Goal: Communication & Community: Answer question/provide support

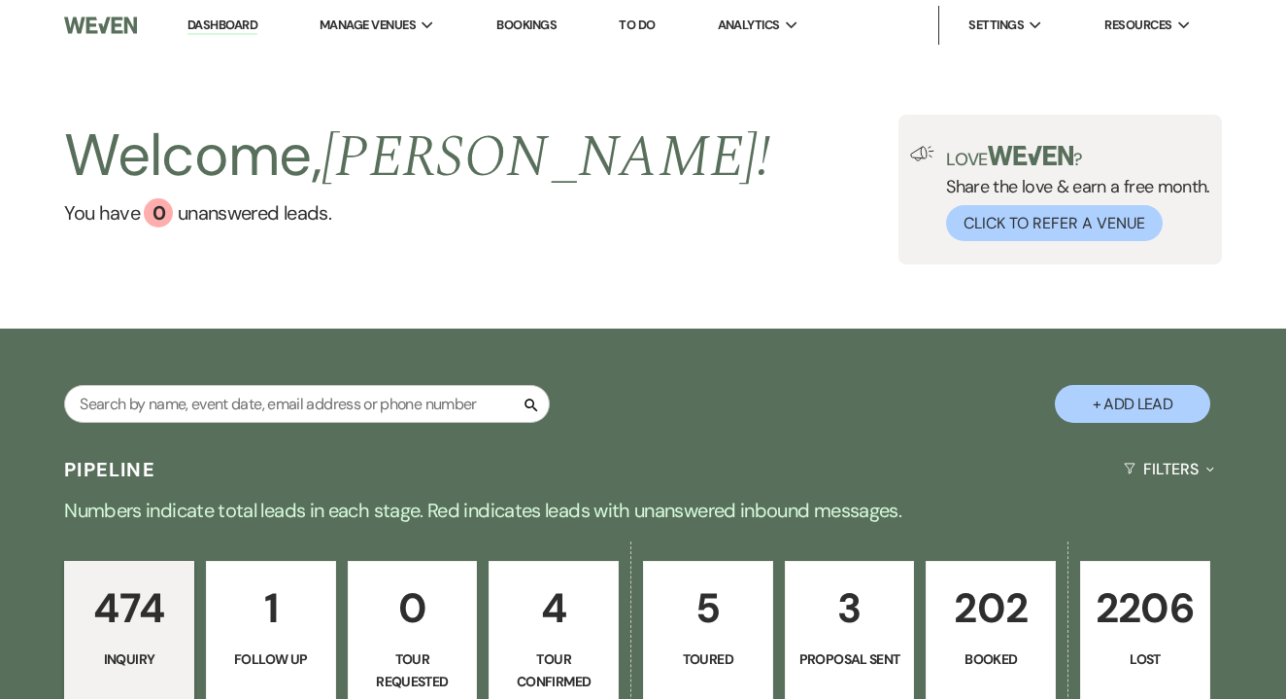
click at [1015, 627] on p "202" at bounding box center [990, 607] width 105 height 65
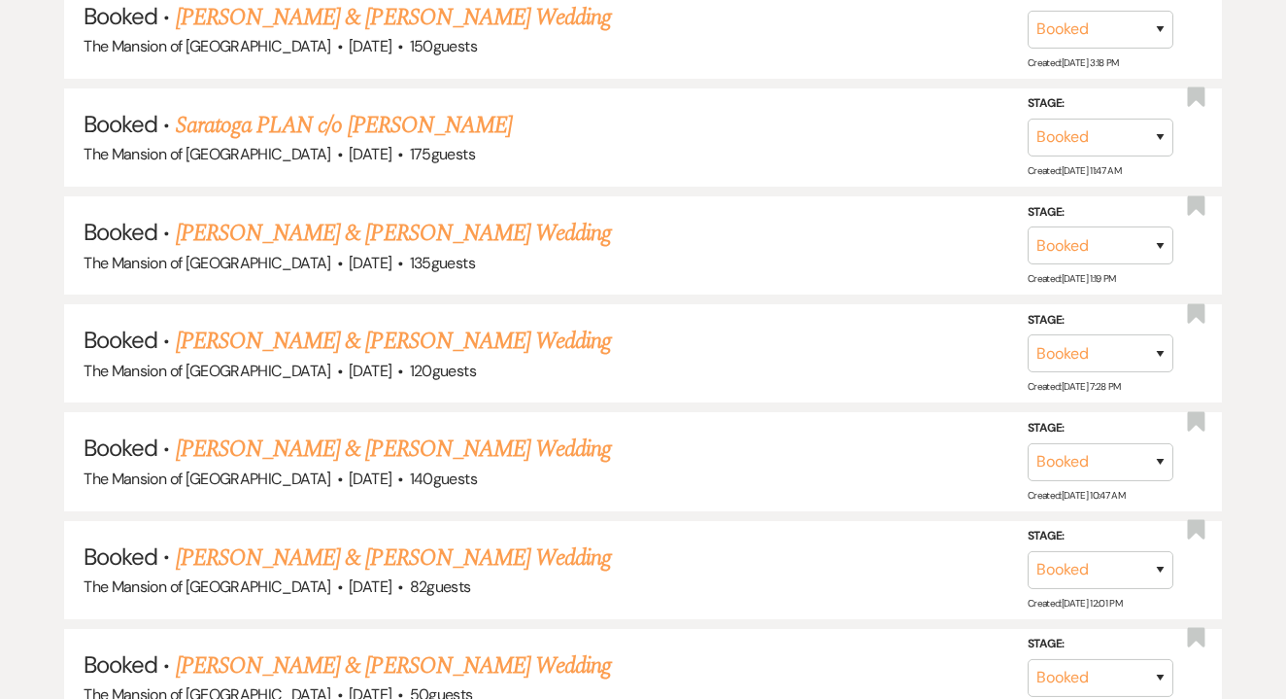
scroll to position [11760, 0]
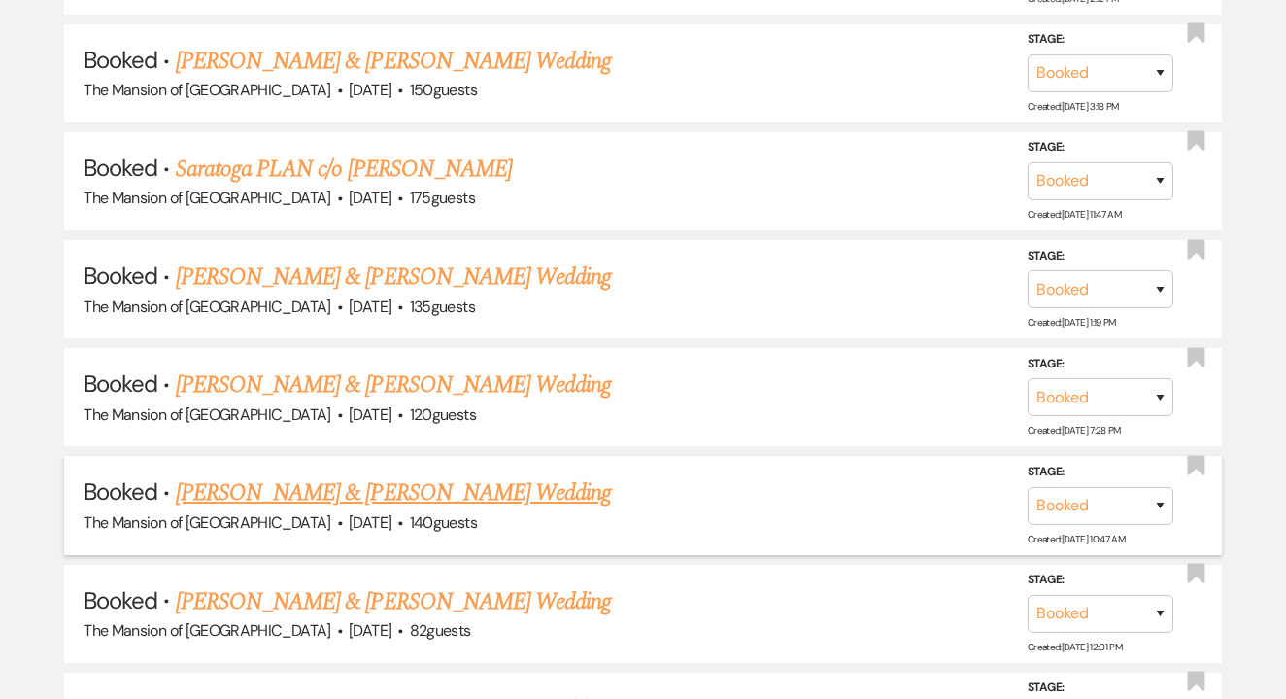
click at [520, 475] on link "[PERSON_NAME] & [PERSON_NAME] Wedding" at bounding box center [393, 492] width 435 height 35
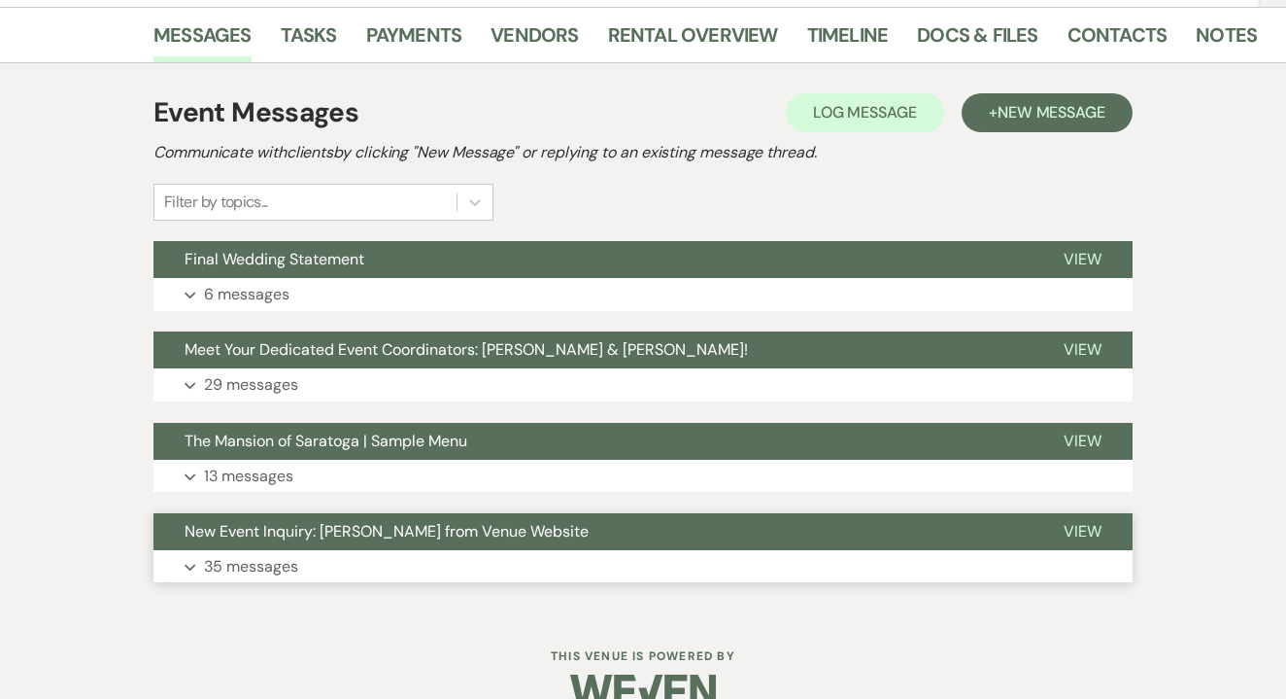
scroll to position [324, 0]
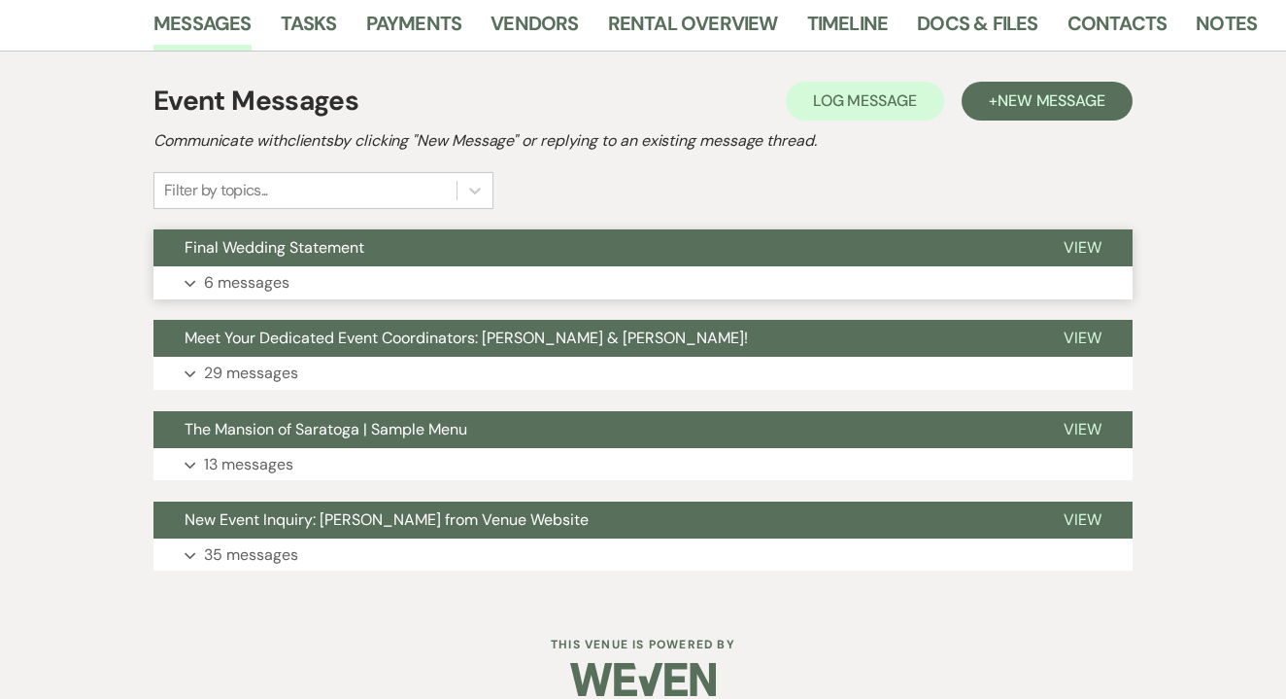
click at [507, 273] on button "Expand 6 messages" at bounding box center [643, 282] width 979 height 33
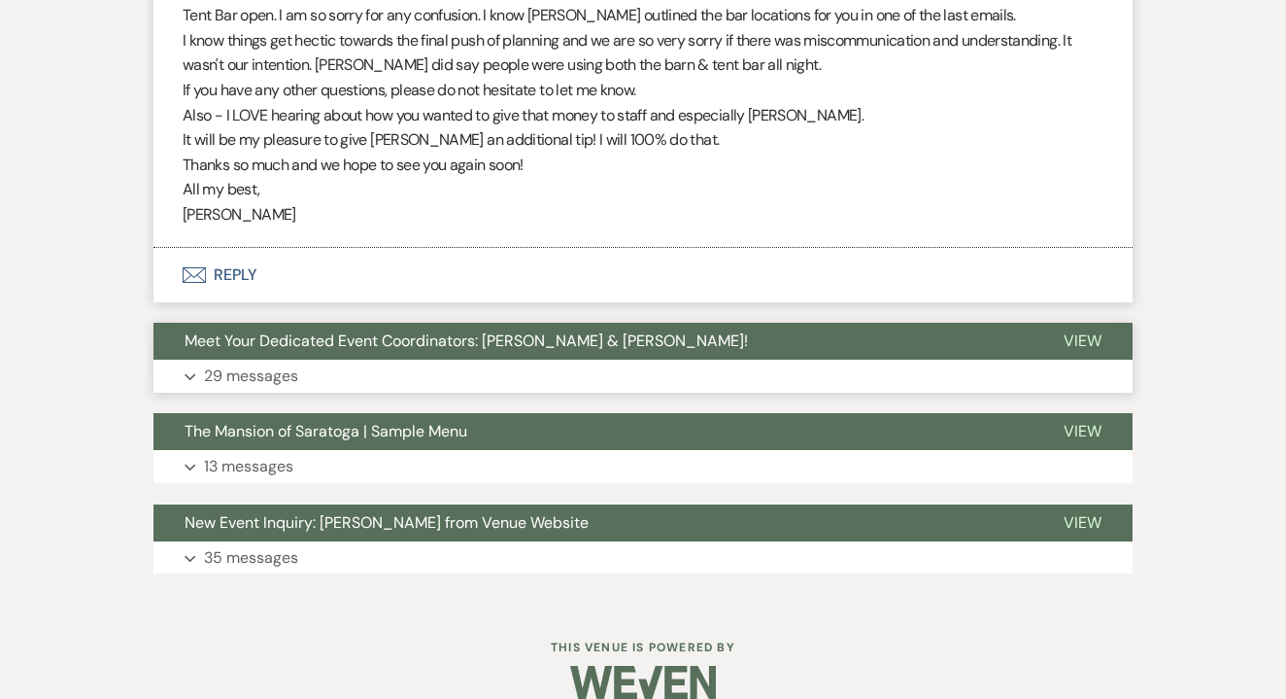
scroll to position [2035, 0]
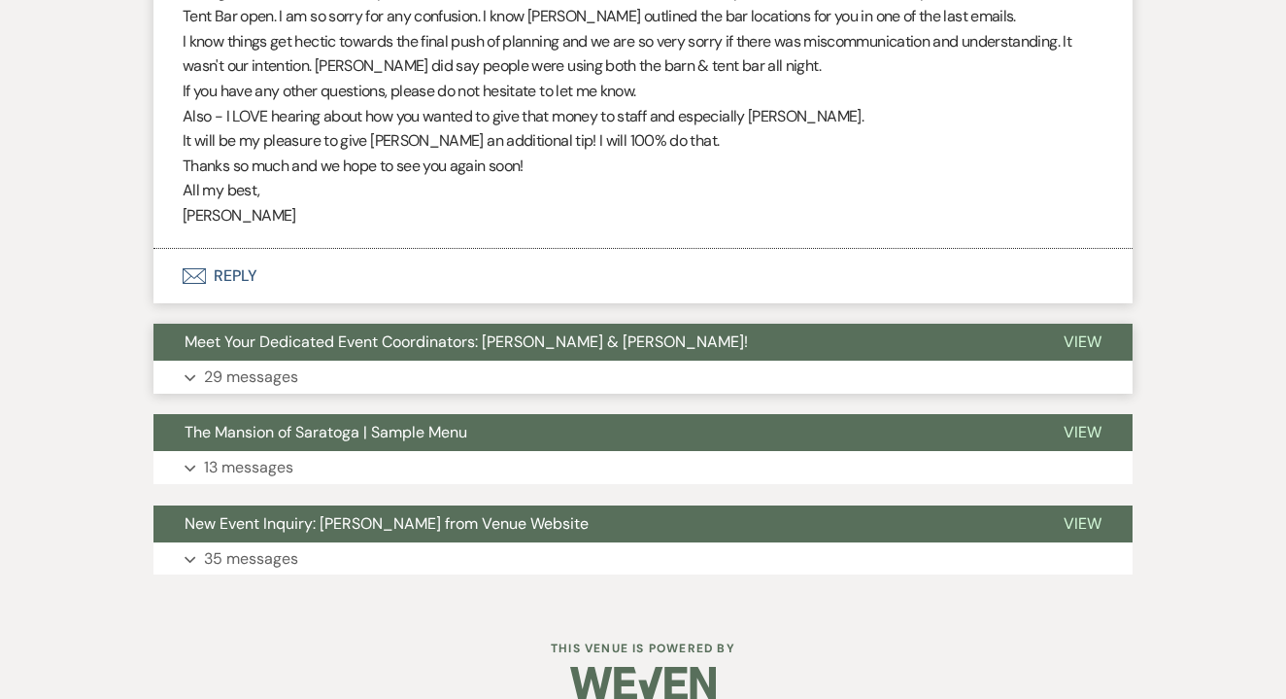
click at [479, 326] on button "Meet Your Dedicated Event Coordinators: [PERSON_NAME] & [PERSON_NAME]!" at bounding box center [593, 342] width 879 height 37
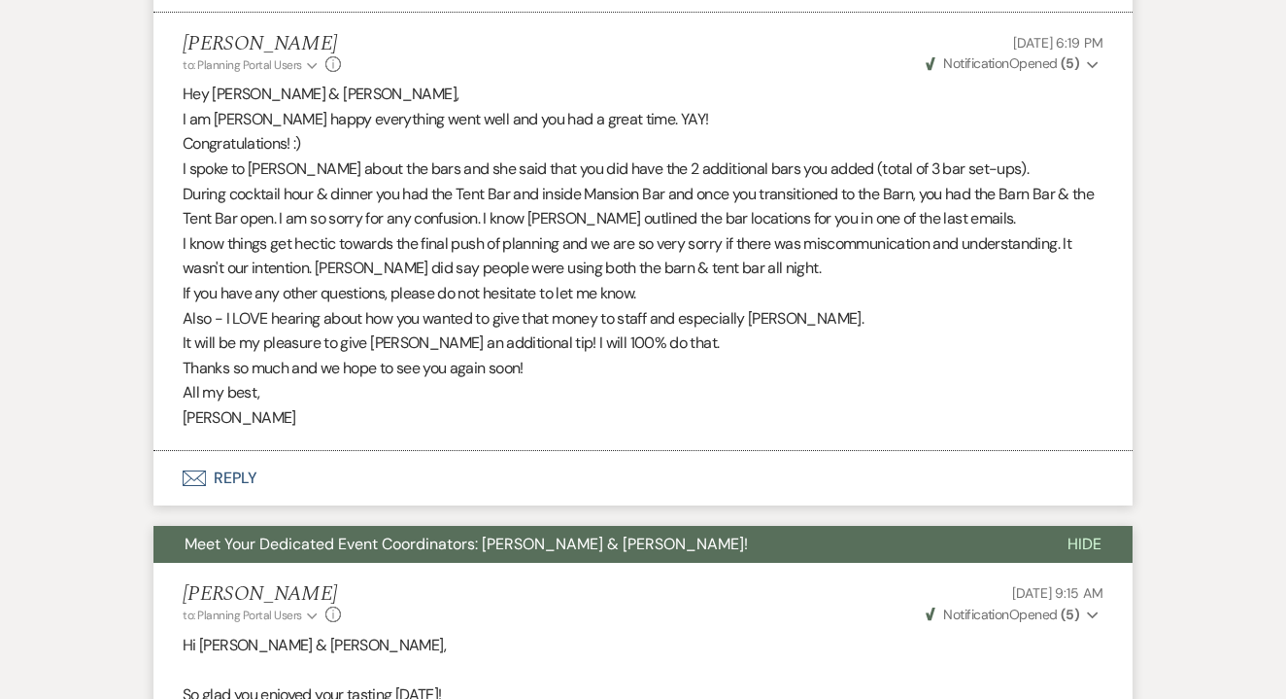
scroll to position [1741, 0]
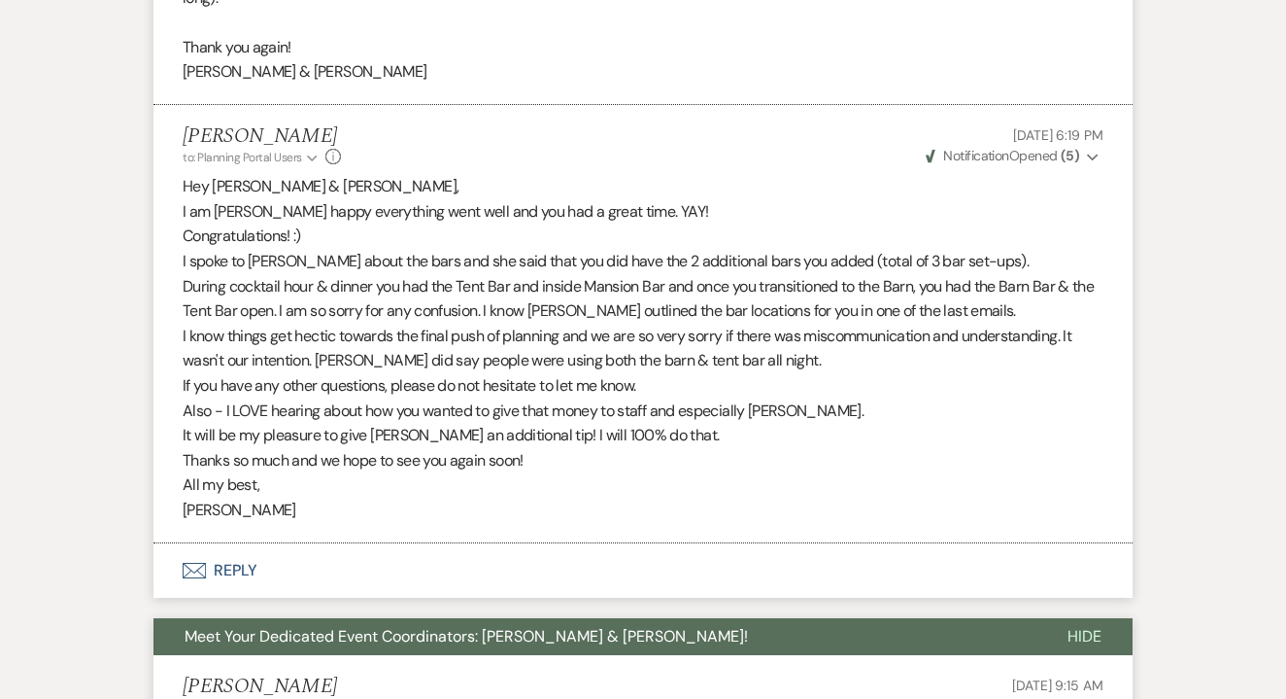
click at [529, 626] on span "Meet Your Dedicated Event Coordinators: [PERSON_NAME] & [PERSON_NAME]!" at bounding box center [466, 636] width 563 height 20
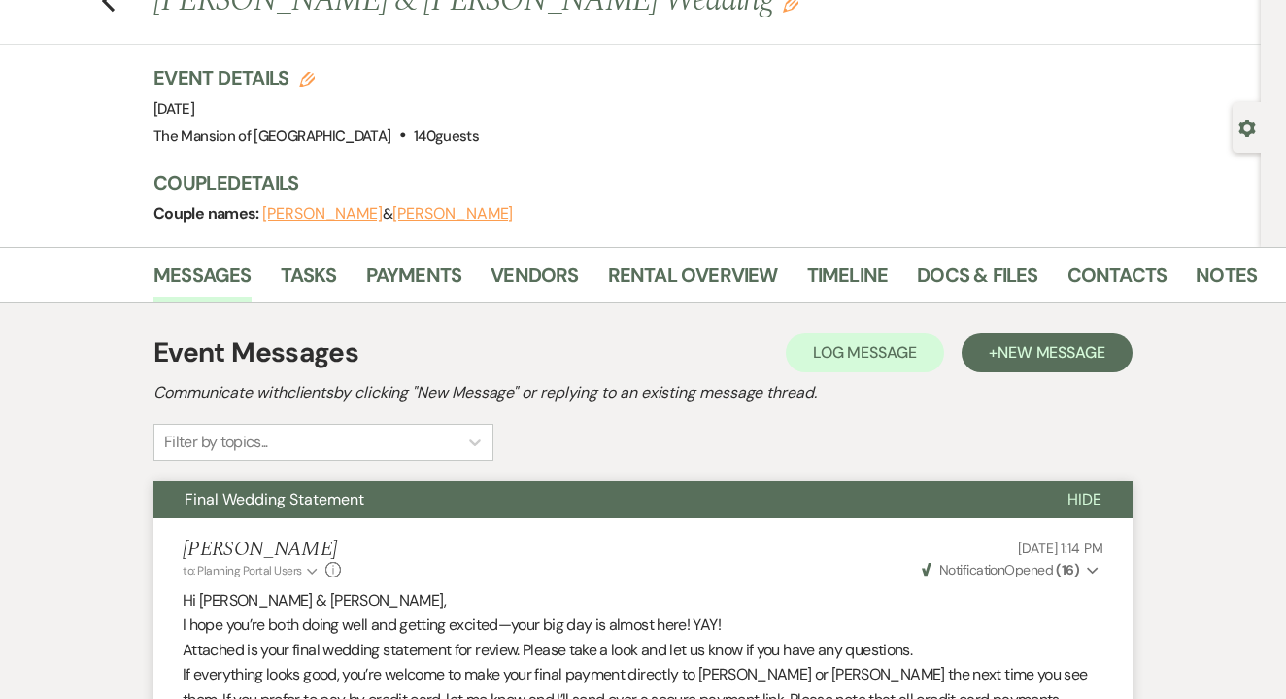
scroll to position [0, 0]
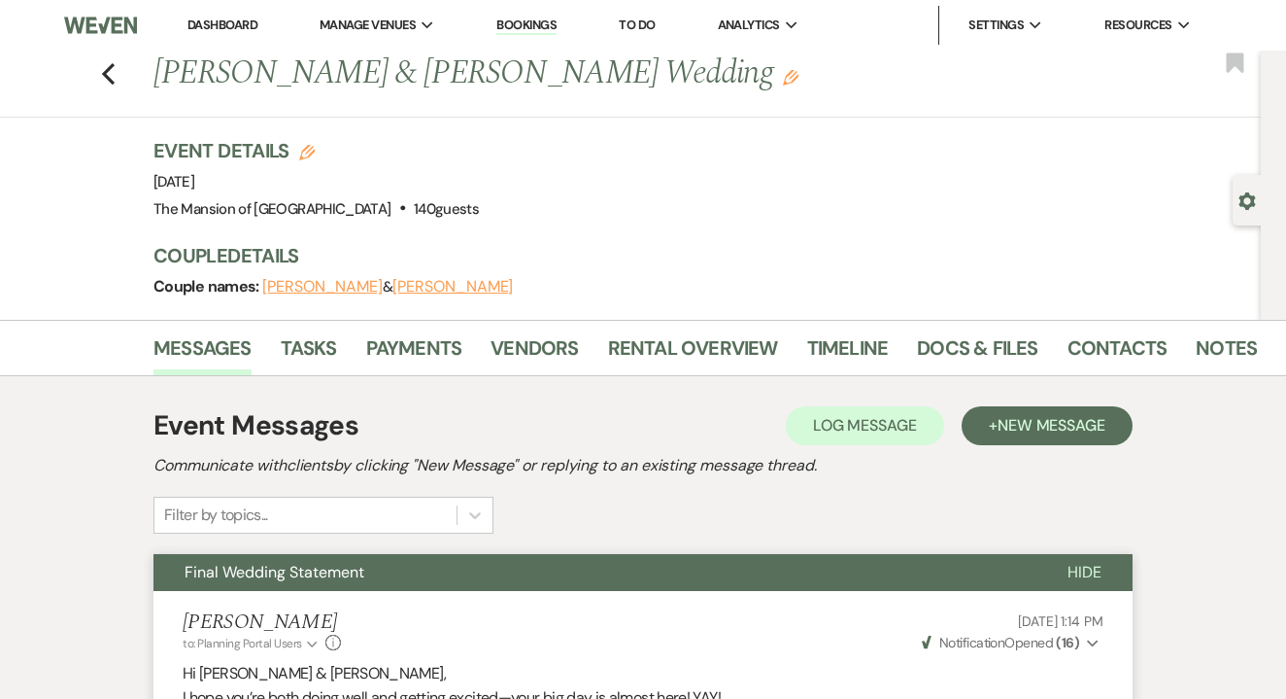
click at [541, 589] on button "Final Wedding Statement" at bounding box center [595, 572] width 883 height 37
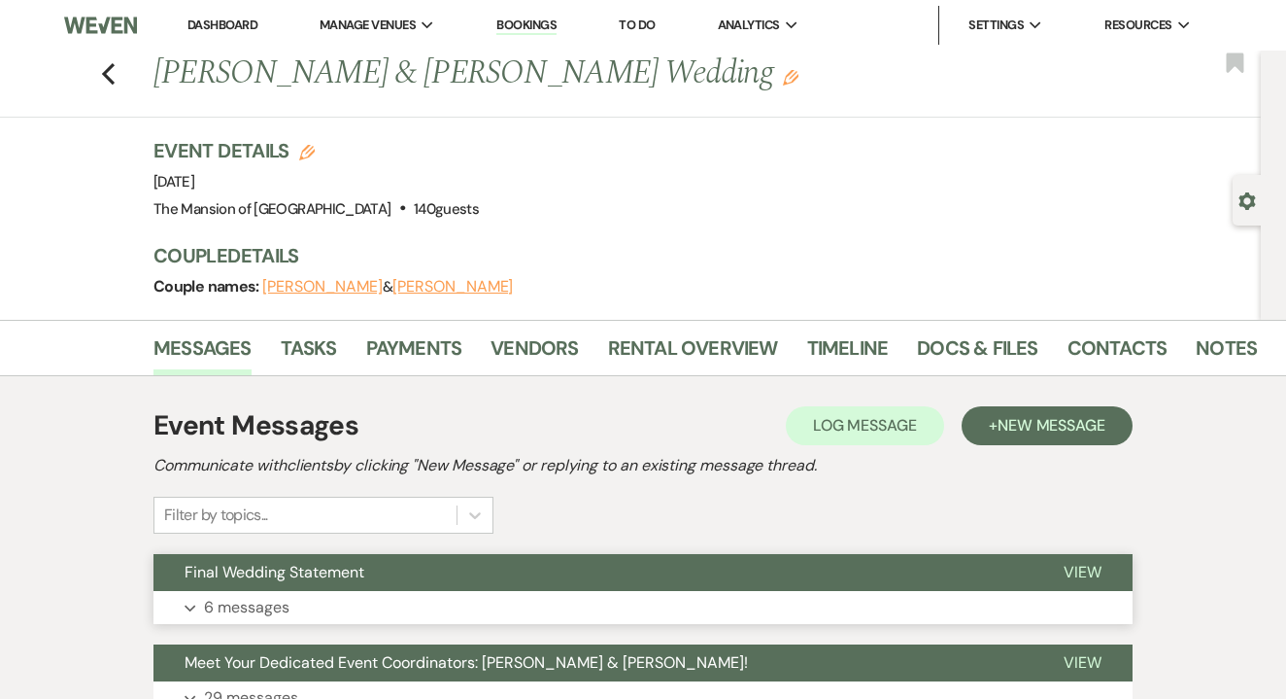
click at [548, 583] on button "Final Wedding Statement" at bounding box center [593, 572] width 879 height 37
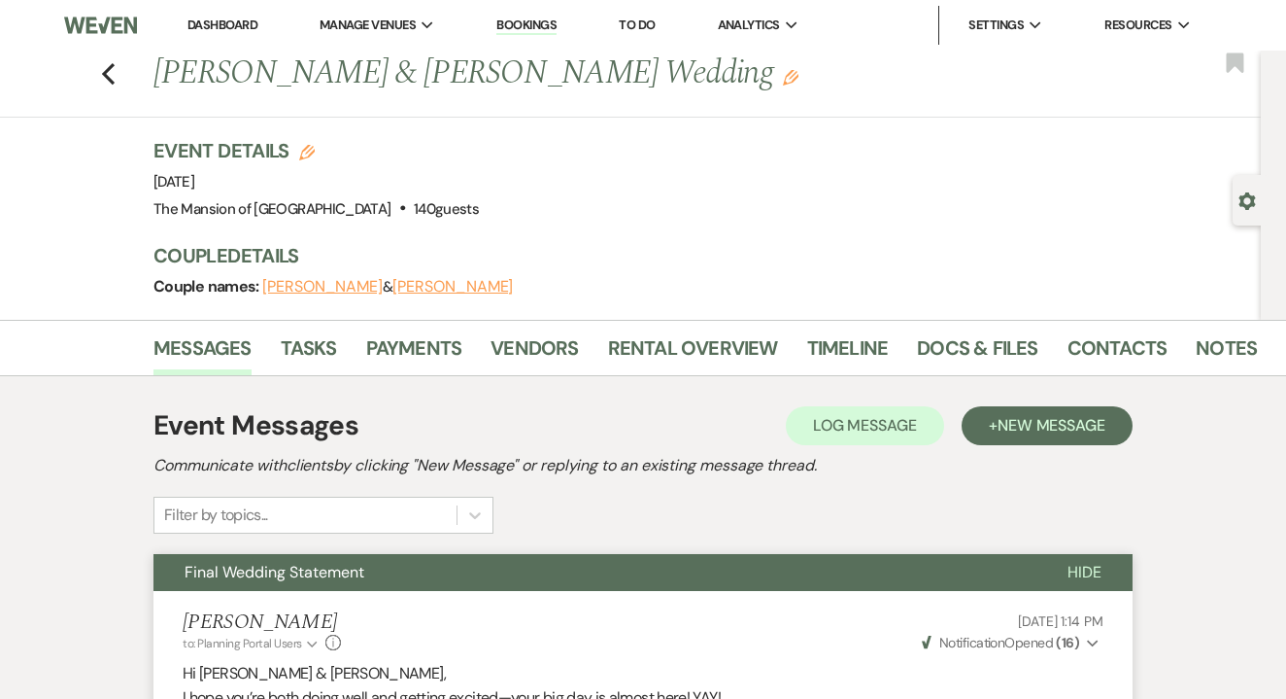
click at [548, 583] on button "Final Wedding Statement" at bounding box center [595, 572] width 883 height 37
